Goal: Task Accomplishment & Management: Complete application form

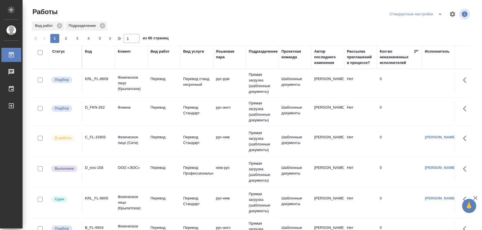
click at [94, 79] on div "KRL_FL-8609" at bounding box center [98, 79] width 27 height 6
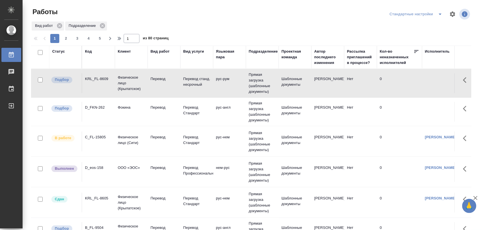
click at [94, 79] on div "KRL_FL-8609" at bounding box center [98, 79] width 27 height 6
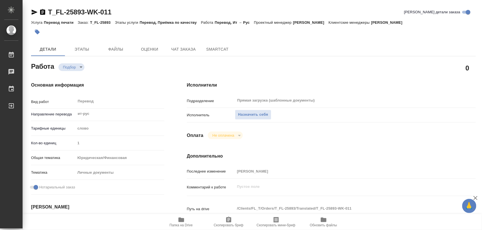
type textarea "x"
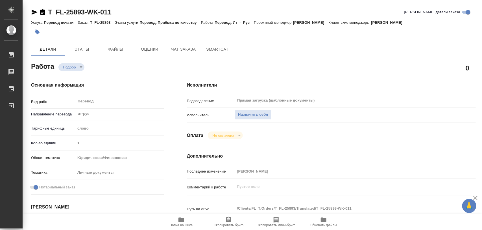
type textarea "x"
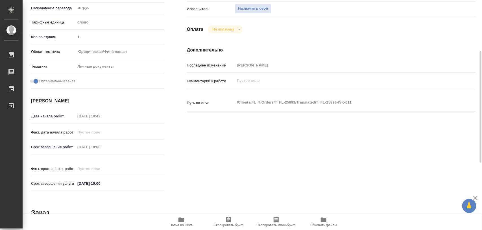
scroll to position [212, 0]
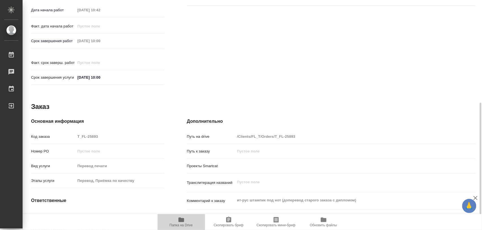
click at [181, 222] on icon "button" at bounding box center [181, 219] width 7 height 7
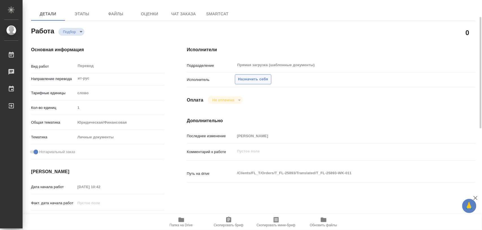
click at [265, 81] on span "Назначить себя" at bounding box center [253, 79] width 30 height 6
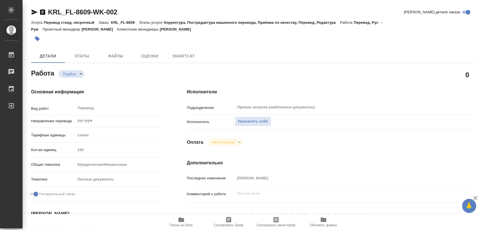
type textarea "x"
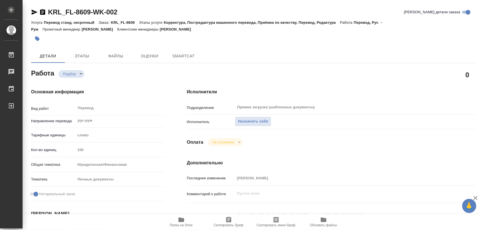
type textarea "x"
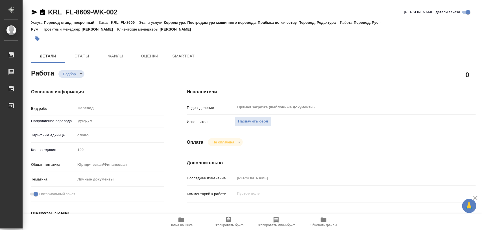
type textarea "x"
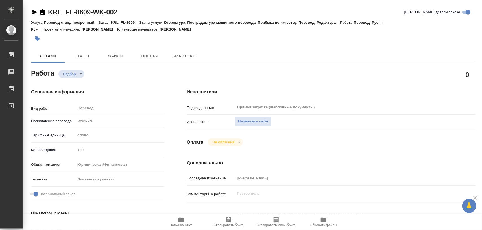
type textarea "x"
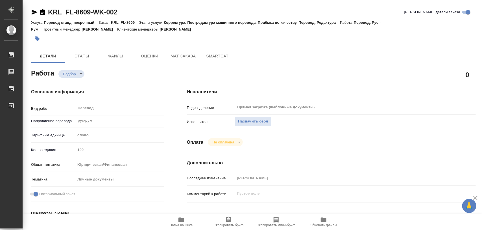
type textarea "x"
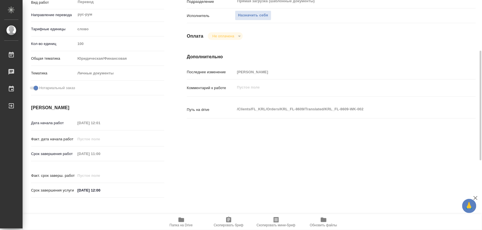
scroll to position [177, 0]
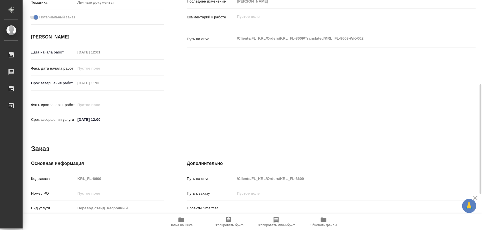
type textarea "x"
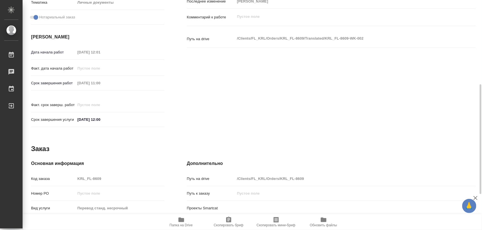
scroll to position [252, 0]
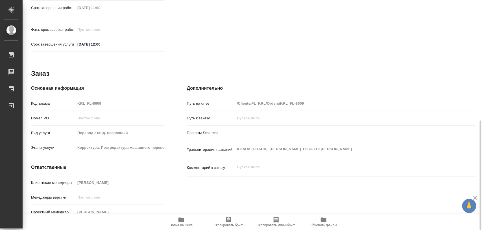
click at [181, 222] on icon "button" at bounding box center [181, 219] width 7 height 7
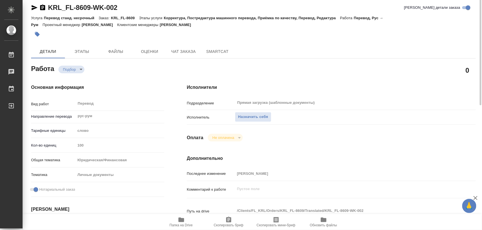
scroll to position [0, 0]
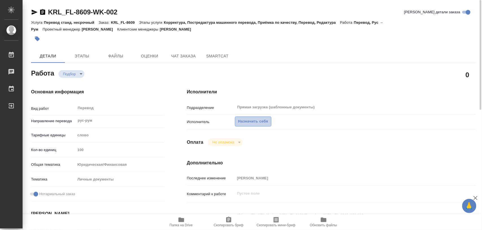
click at [249, 121] on span "Назначить себя" at bounding box center [253, 121] width 30 height 6
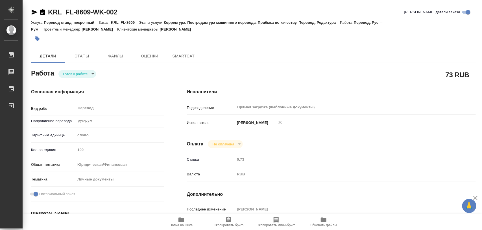
type textarea "x"
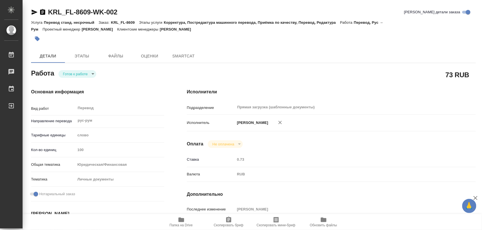
type textarea "x"
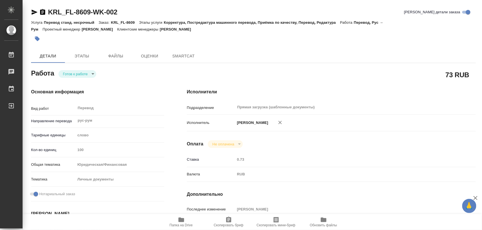
type textarea "x"
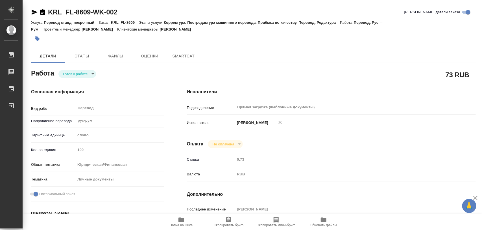
type textarea "x"
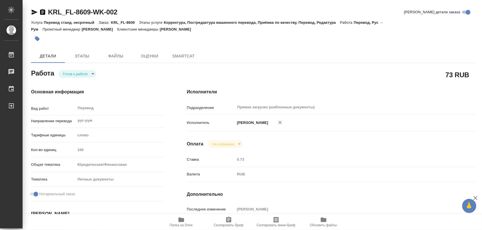
type textarea "x"
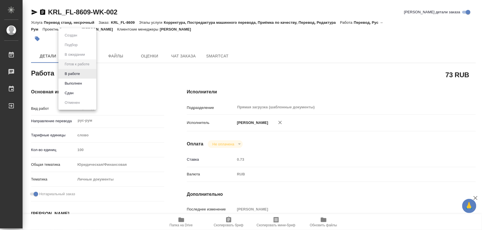
click at [94, 73] on body "🙏 .cls-1 fill:#fff; AWATERA Iglakov Maksim Работы Чаты График Выйти KRL_FL-8609…" at bounding box center [241, 115] width 482 height 230
type textarea "x"
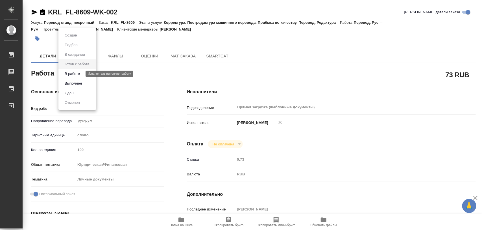
type textarea "x"
click at [78, 73] on button "В работе" at bounding box center [72, 74] width 19 height 6
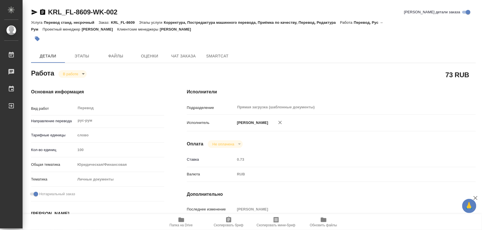
type textarea "x"
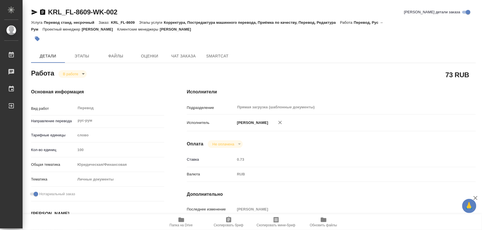
type textarea "x"
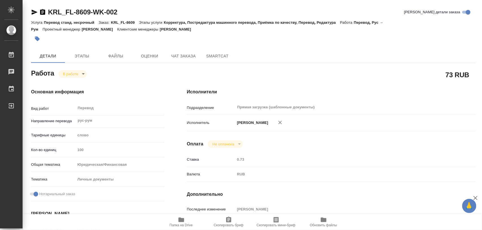
type textarea "x"
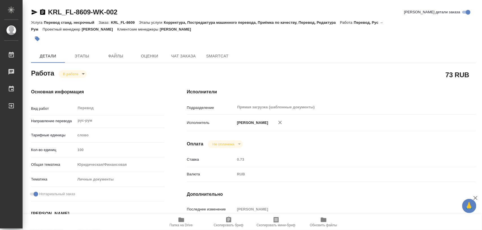
type textarea "x"
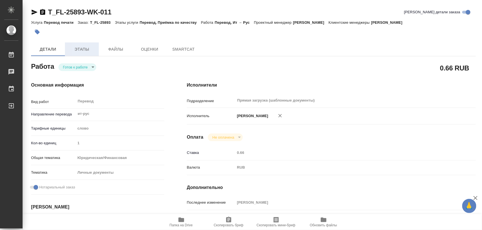
type textarea "x"
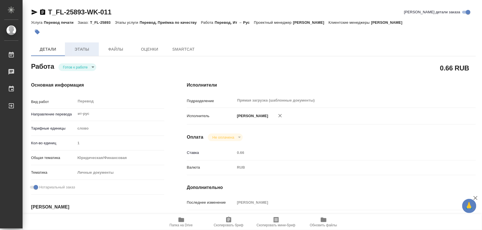
type textarea "x"
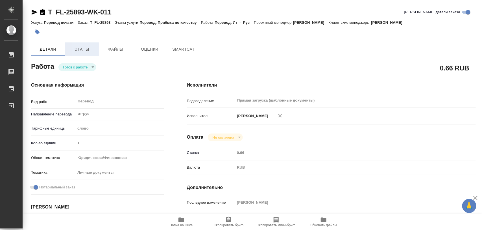
type textarea "x"
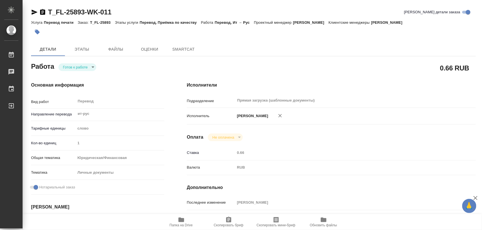
type textarea "x"
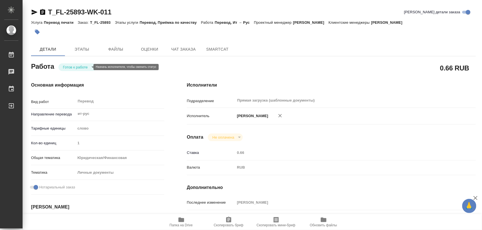
type textarea "x"
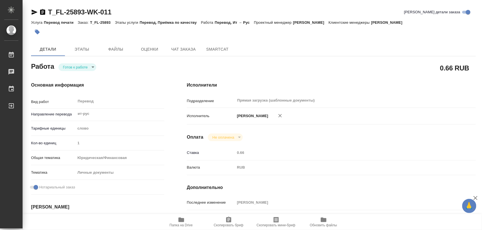
type textarea "x"
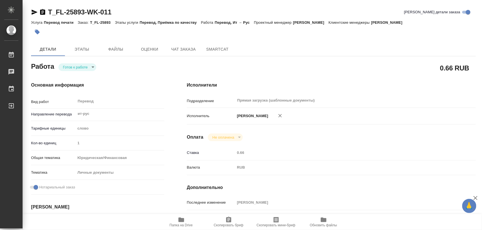
click at [90, 68] on body "🙏 .cls-1 fill:#fff; AWATERA Iglakov Maksim Работы Чаты График Выйти T_FL-25893-…" at bounding box center [241, 115] width 482 height 230
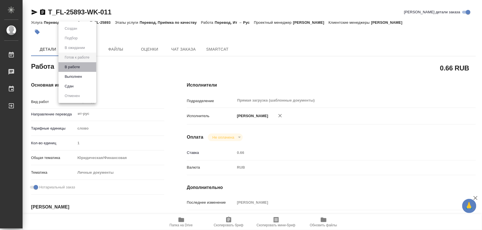
click at [82, 66] on li "В работе" at bounding box center [77, 67] width 38 height 10
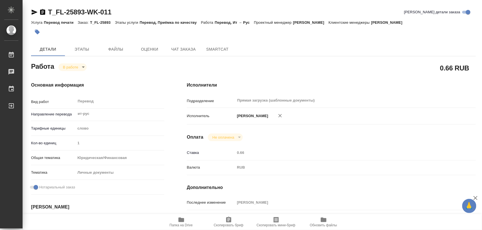
type textarea "x"
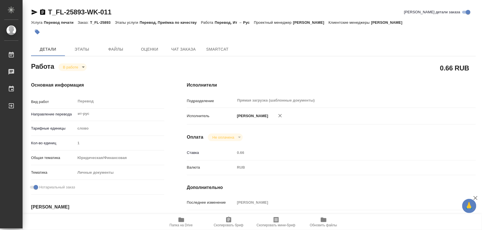
type textarea "x"
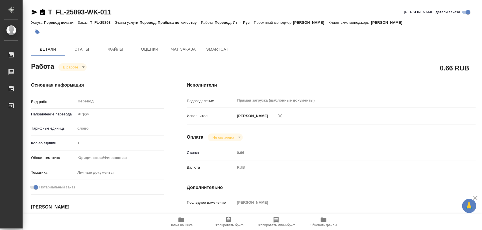
type textarea "x"
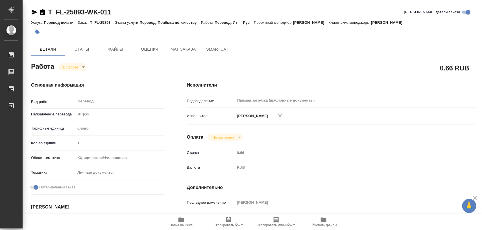
type textarea "x"
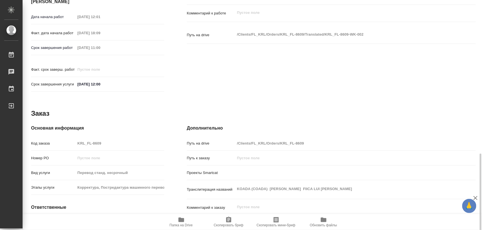
scroll to position [252, 0]
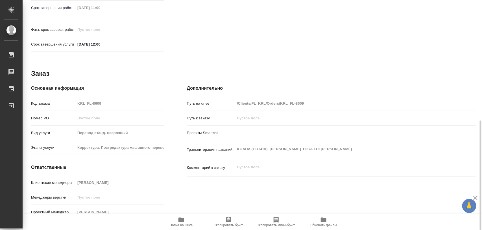
click at [229, 218] on icon "button" at bounding box center [228, 219] width 5 height 6
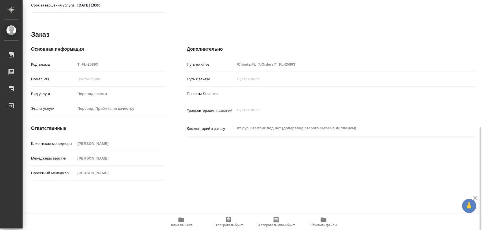
scroll to position [284, 0]
click at [119, 142] on div "Клиентские менеджеры Прохорова Анастасия" at bounding box center [97, 143] width 133 height 10
drag, startPoint x: 231, startPoint y: 220, endPoint x: 233, endPoint y: 225, distance: 4.7
click at [231, 220] on icon "button" at bounding box center [229, 219] width 7 height 7
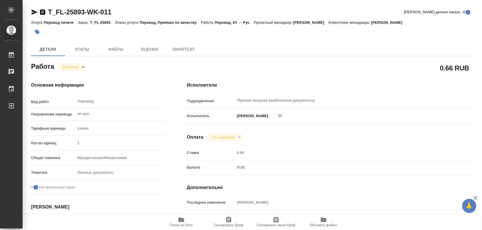
type textarea "x"
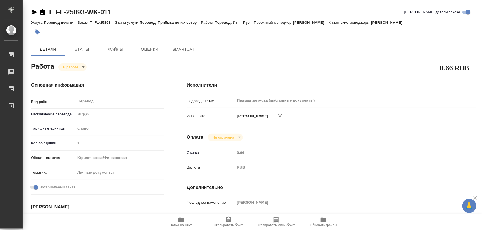
type textarea "x"
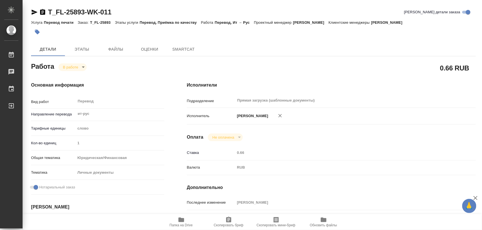
type textarea "x"
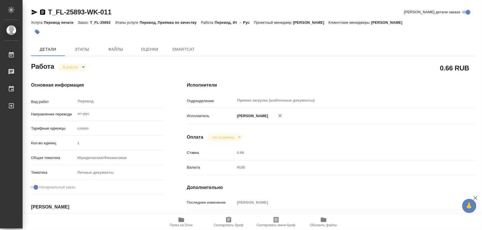
type textarea "x"
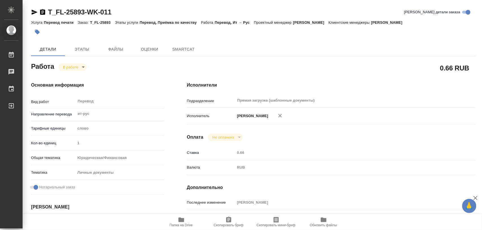
type textarea "x"
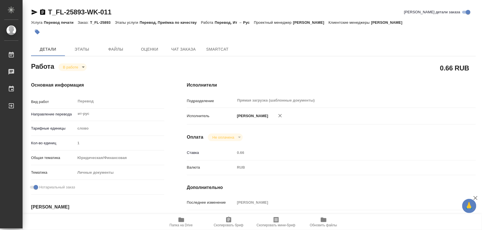
type textarea "x"
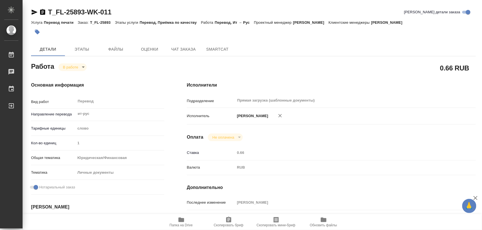
click at [183, 218] on icon "button" at bounding box center [182, 219] width 6 height 5
type textarea "x"
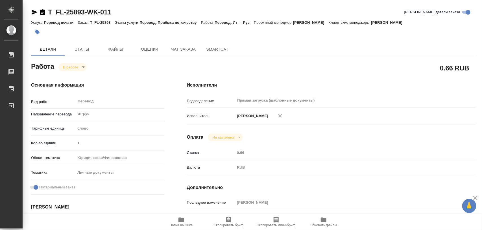
type textarea "x"
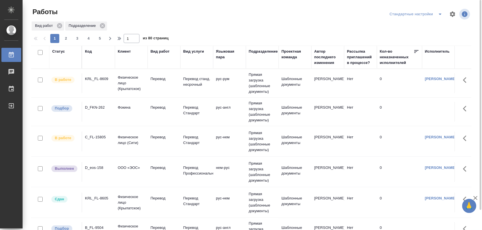
click at [102, 82] on div "D_FKN-262" at bounding box center [98, 79] width 27 height 6
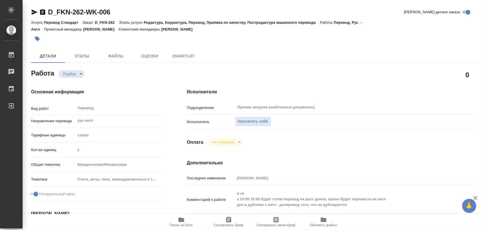
type textarea "x"
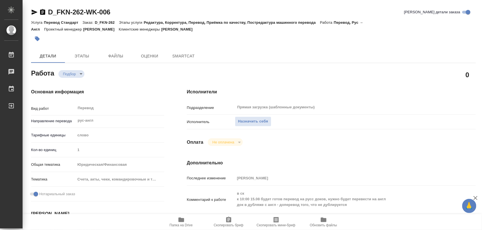
type textarea "x"
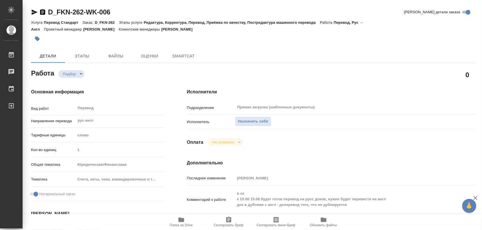
type textarea "x"
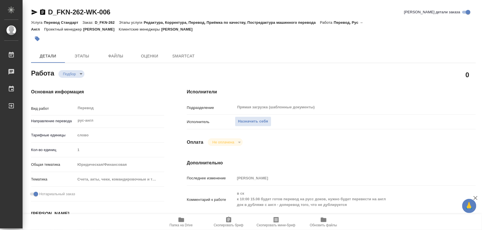
type textarea "x"
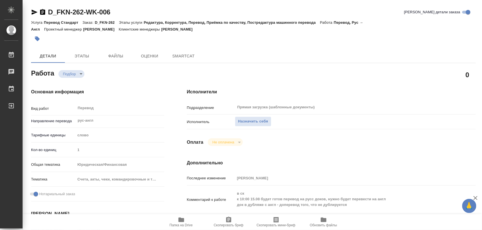
type textarea "x"
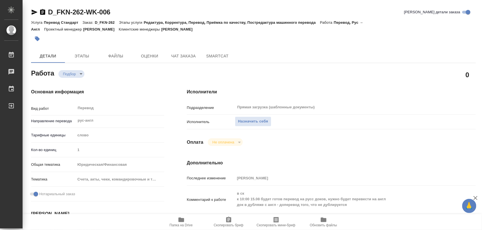
type textarea "x"
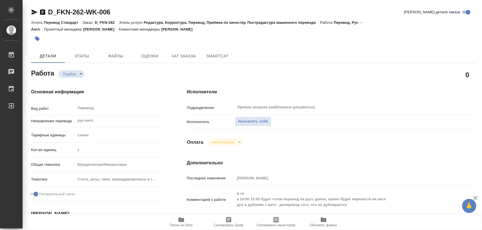
type textarea "x"
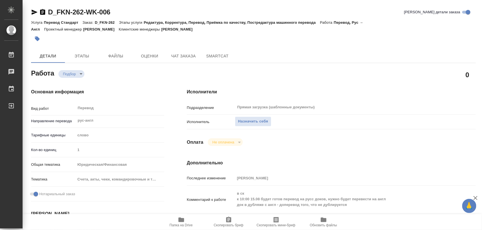
type textarea "x"
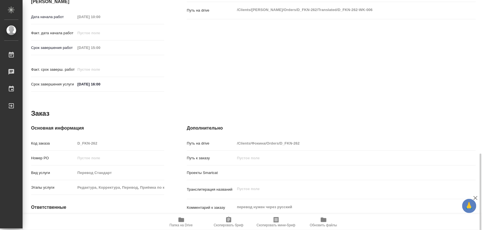
scroll to position [252, 0]
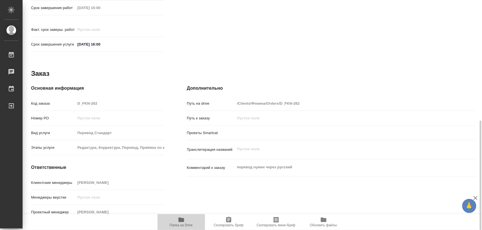
click at [184, 221] on icon "button" at bounding box center [181, 219] width 7 height 7
